Goal: Information Seeking & Learning: Learn about a topic

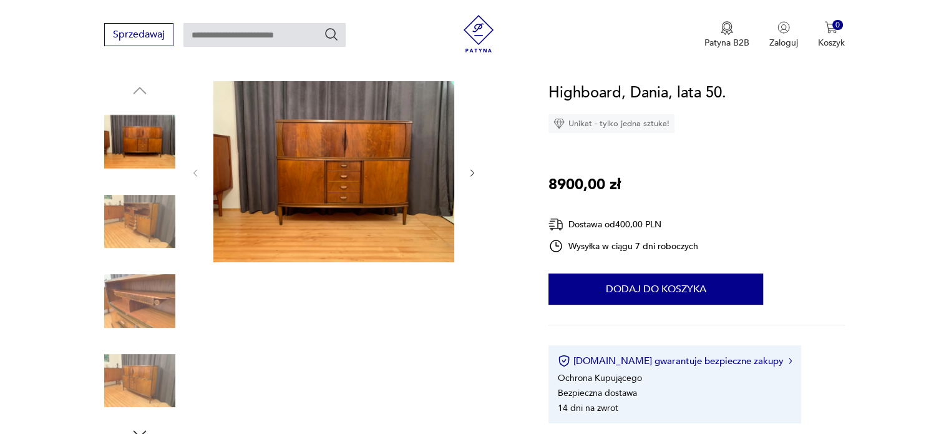
click at [344, 157] on img at bounding box center [333, 171] width 241 height 181
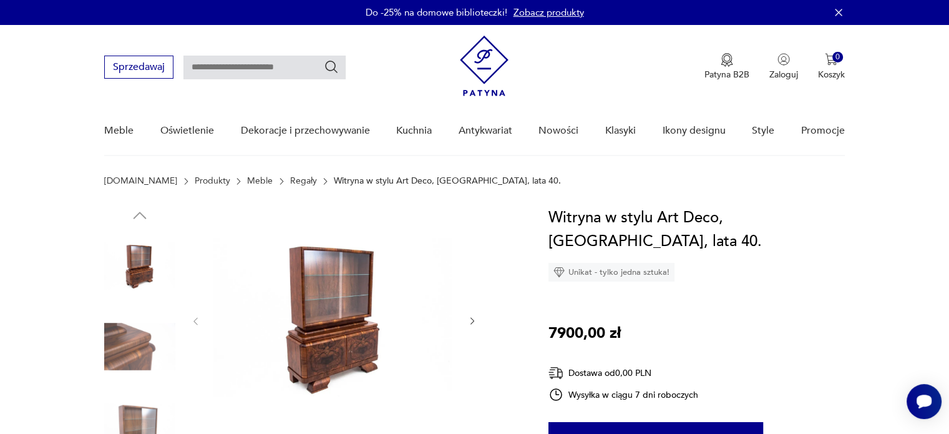
click at [358, 284] on img at bounding box center [333, 320] width 241 height 228
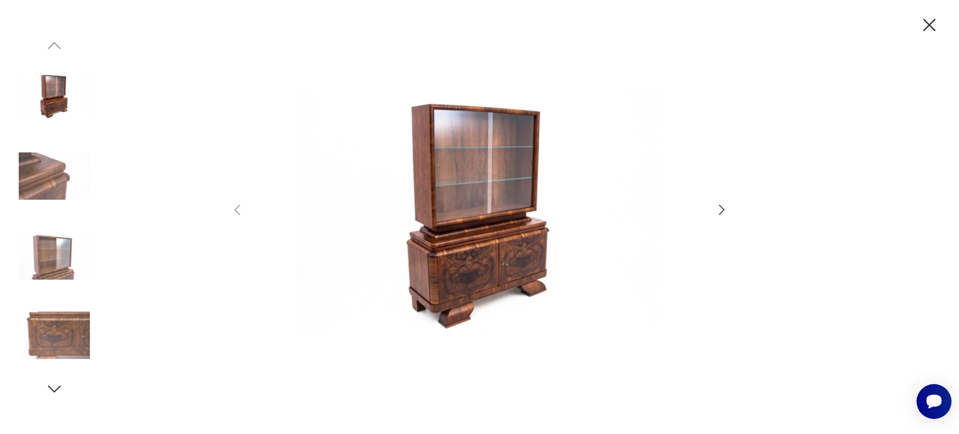
click at [722, 212] on icon "button" at bounding box center [721, 209] width 15 height 15
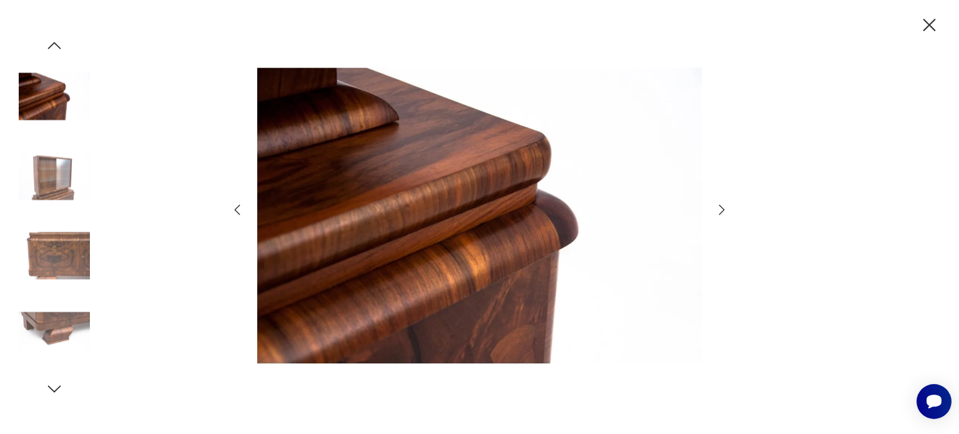
click at [722, 212] on icon "button" at bounding box center [721, 209] width 15 height 15
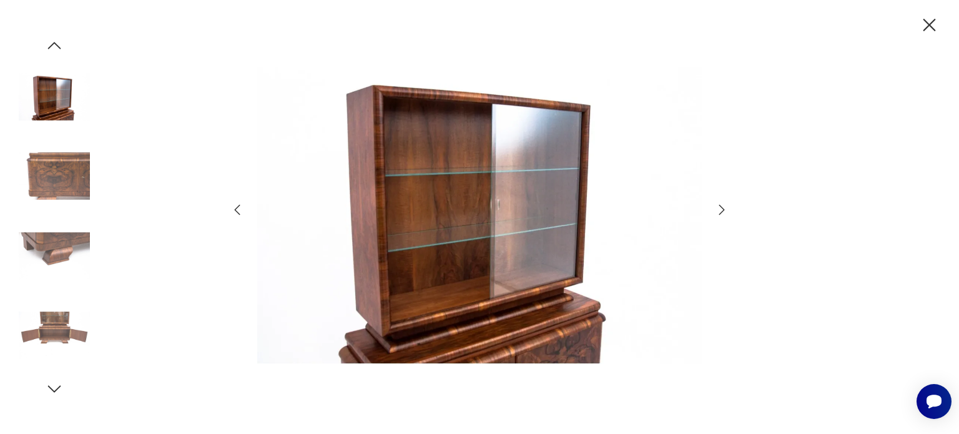
click at [722, 212] on icon "button" at bounding box center [721, 209] width 15 height 15
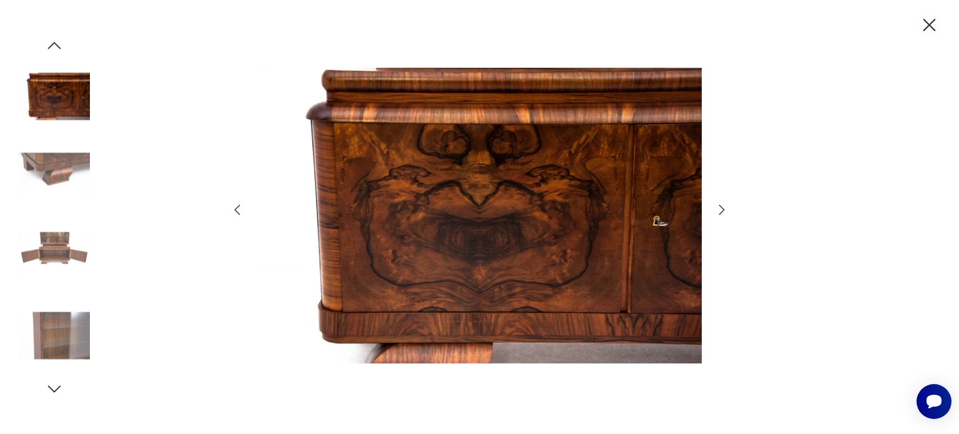
click at [722, 212] on icon "button" at bounding box center [721, 209] width 15 height 15
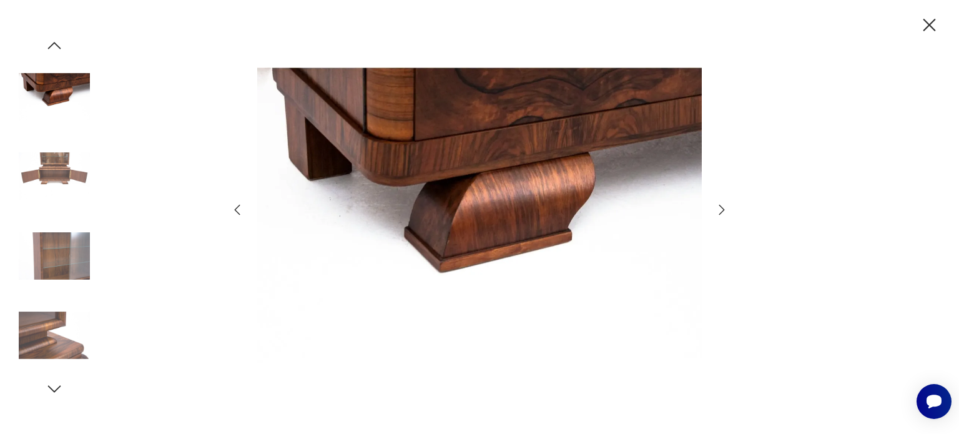
click at [722, 212] on icon "button" at bounding box center [721, 209] width 15 height 15
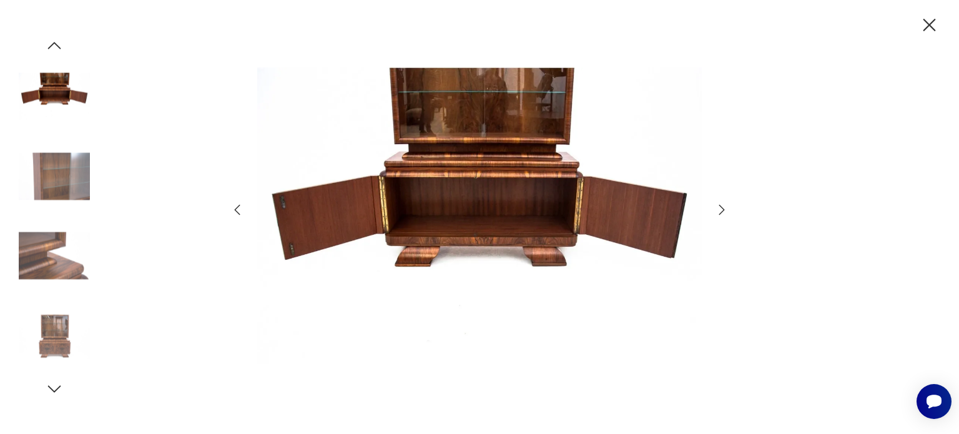
click at [722, 212] on icon "button" at bounding box center [721, 209] width 15 height 15
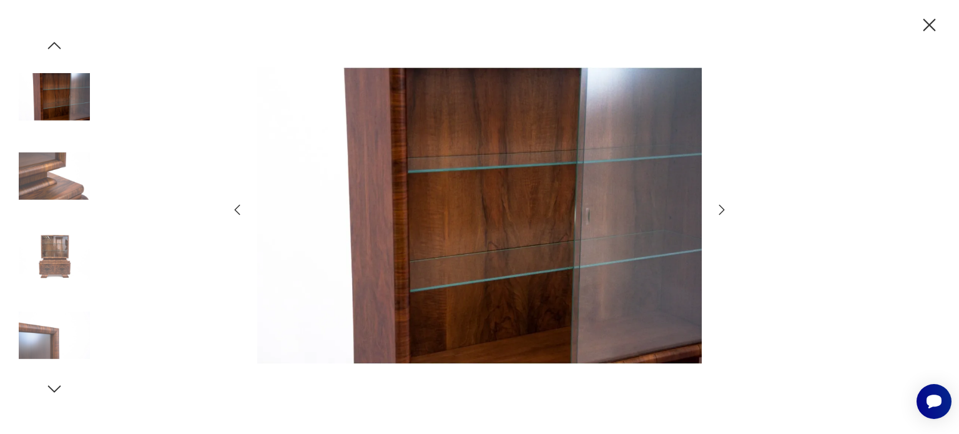
click at [931, 28] on icon "button" at bounding box center [929, 25] width 22 height 22
